Goal: Information Seeking & Learning: Learn about a topic

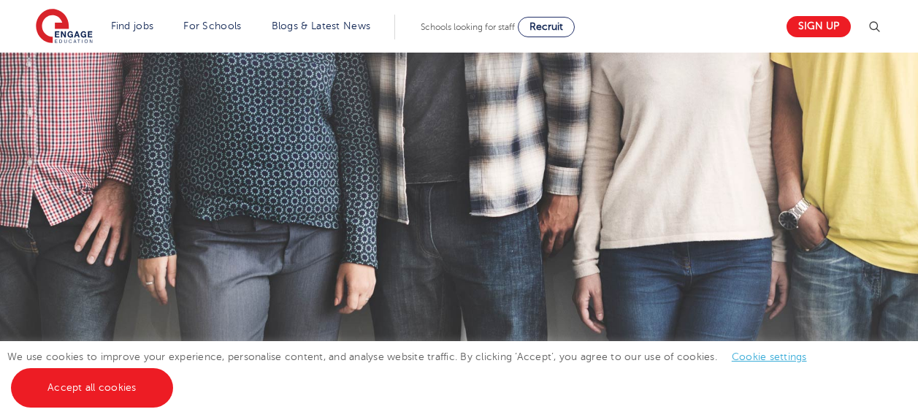
scroll to position [365, 0]
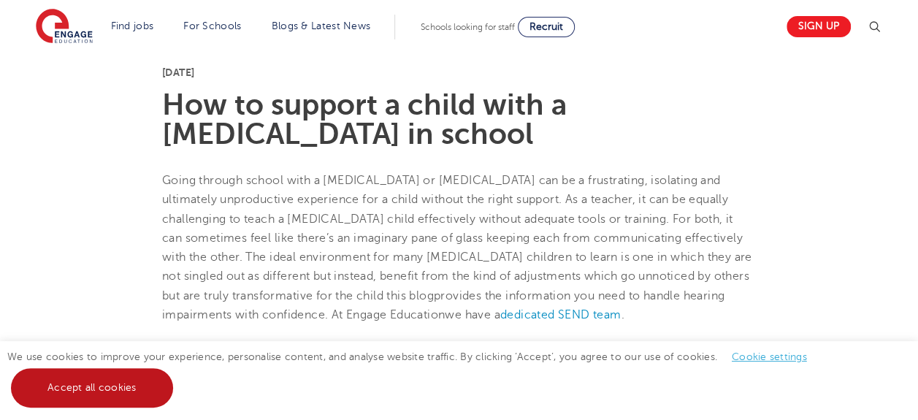
click at [83, 390] on link "Accept all cookies" at bounding box center [92, 387] width 162 height 39
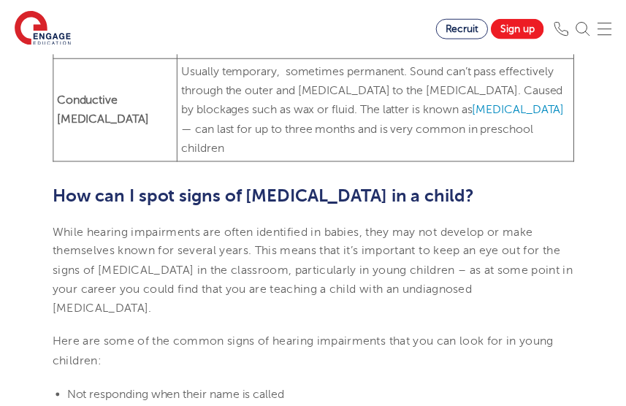
scroll to position [1036, 0]
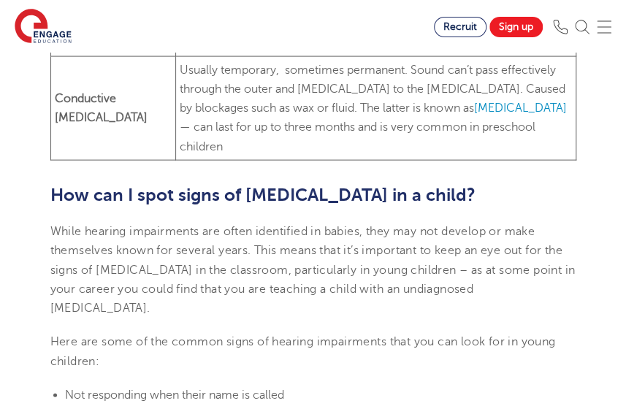
drag, startPoint x: 361, startPoint y: 23, endPoint x: 311, endPoint y: 4, distance: 53.2
click at [318, 17] on section "Find jobs All vacancies We have one of the UK's largest database. and with hund…" at bounding box center [217, 26] width 434 height 53
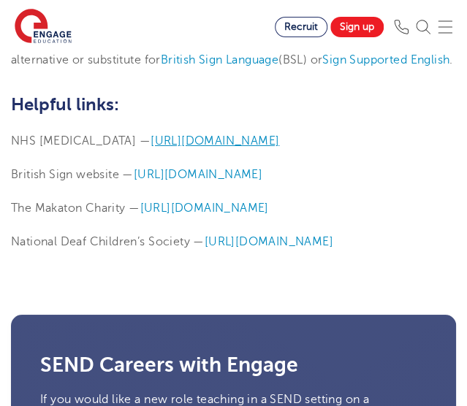
scroll to position [3943, 0]
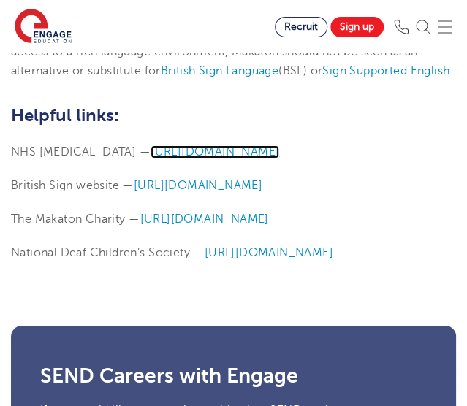
click at [227, 145] on span "[URL][DOMAIN_NAME]" at bounding box center [214, 151] width 129 height 13
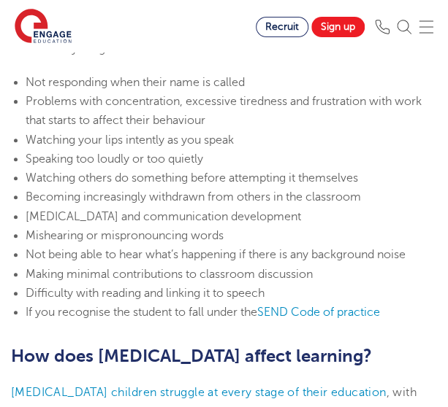
scroll to position [1387, 0]
